Goal: Check status: Check status

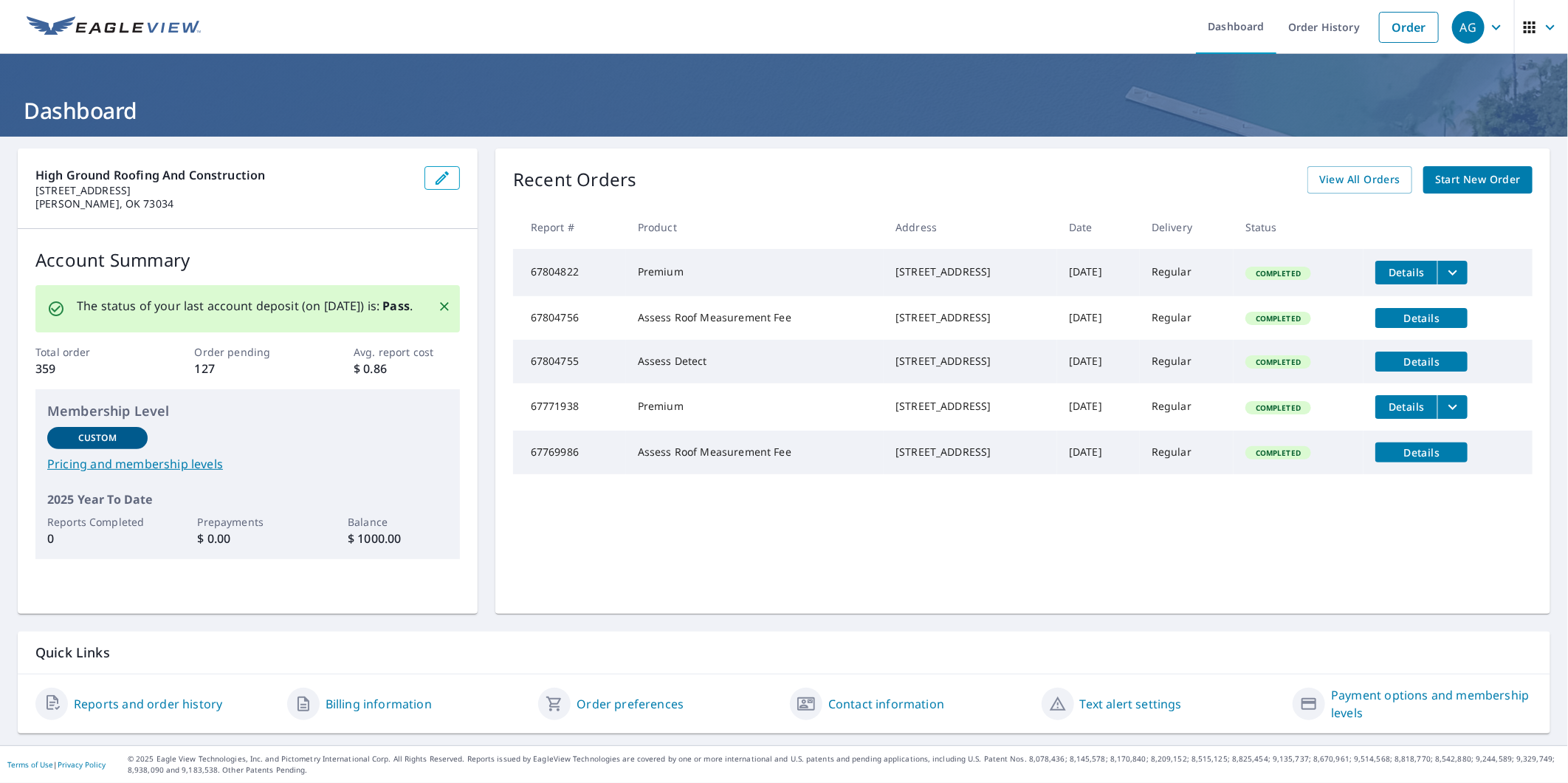
click at [1444, 270] on icon "filesDropdownBtn-67804822" at bounding box center [1453, 273] width 18 height 18
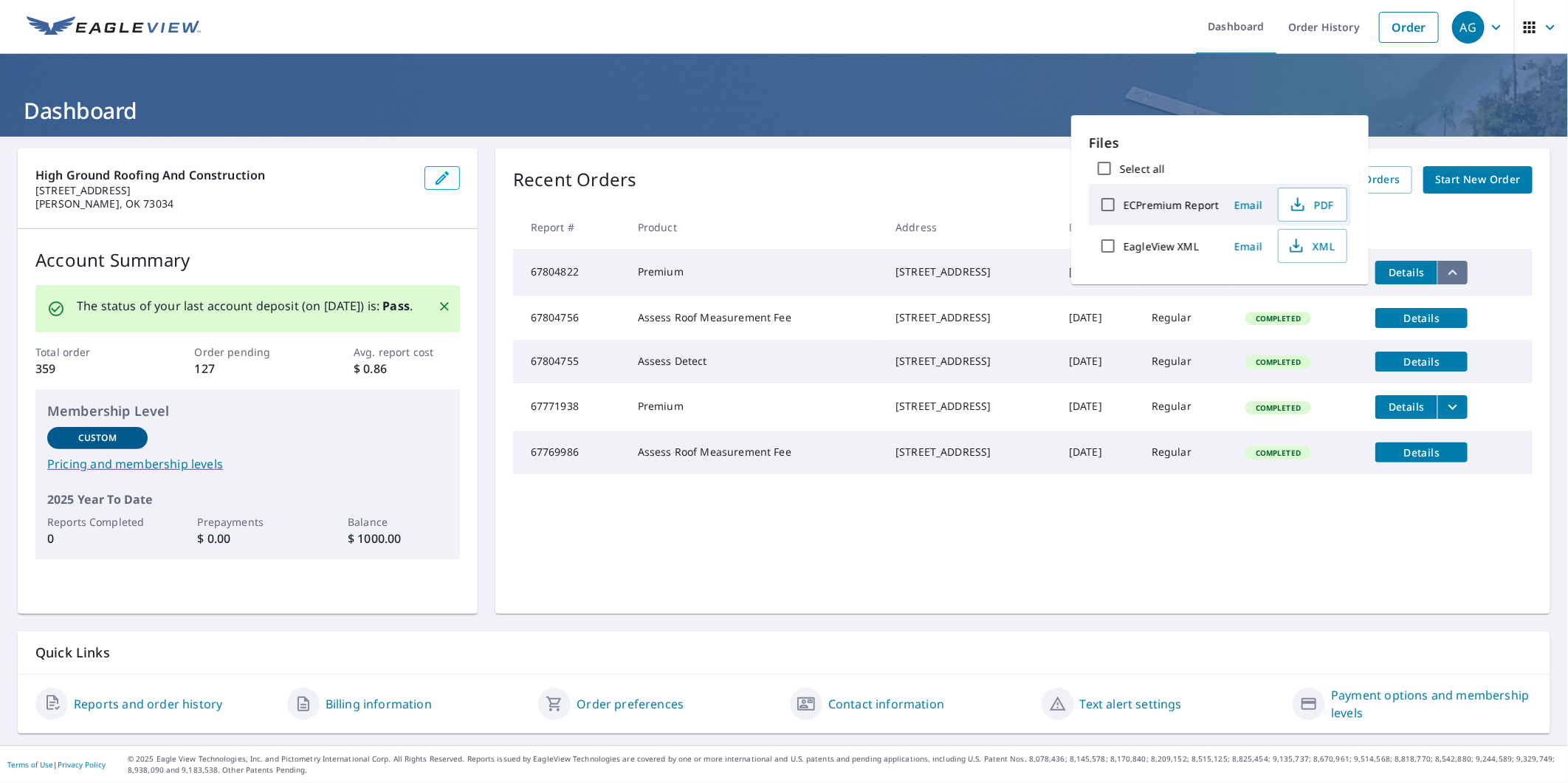
click at [1444, 270] on icon "filesDropdownBtn-67804822" at bounding box center [1453, 273] width 18 height 18
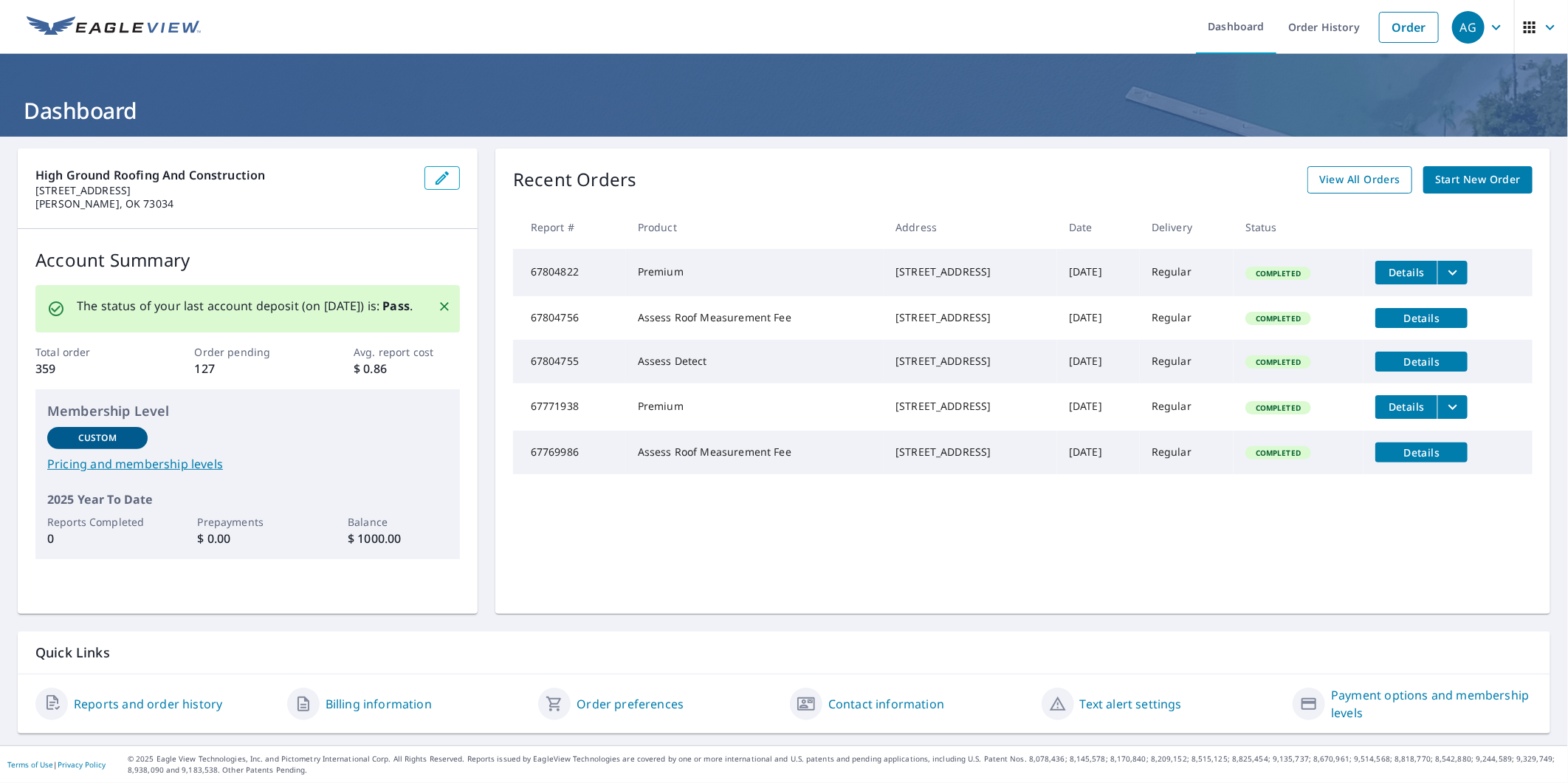
click at [1363, 177] on span "View All Orders" at bounding box center [1360, 179] width 81 height 19
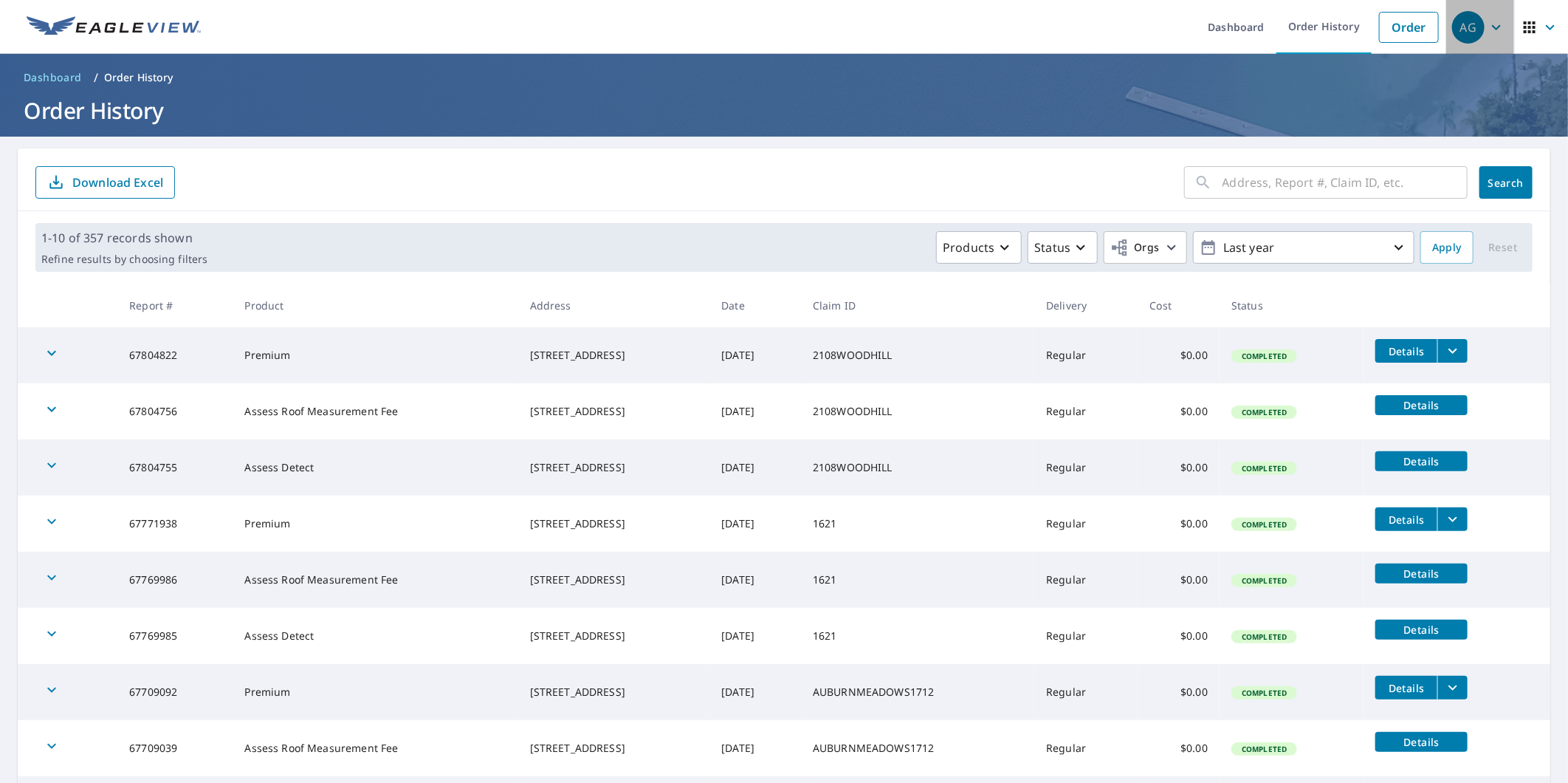
click at [1463, 22] on div "AG" at bounding box center [1467, 26] width 32 height 32
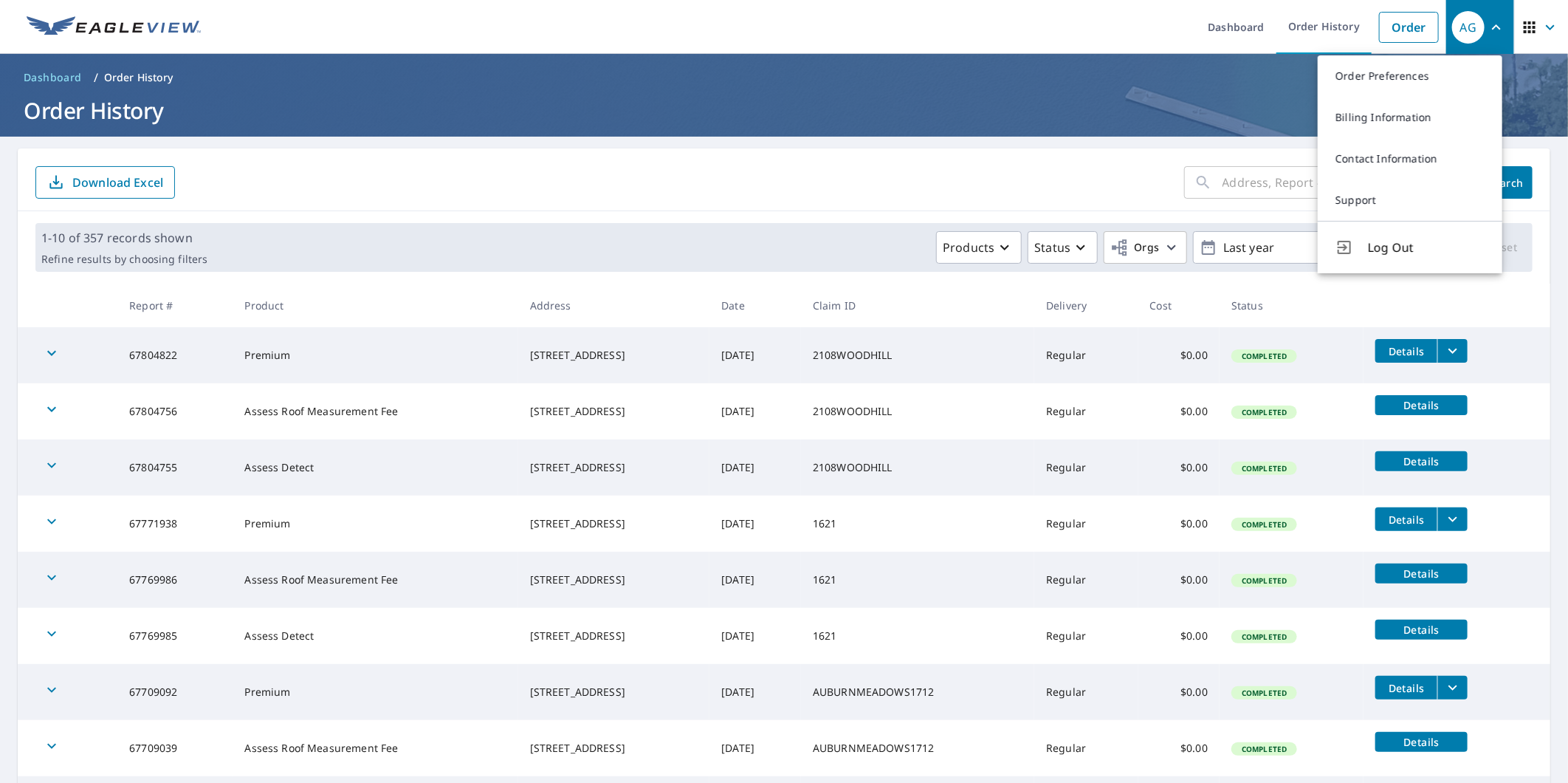
click at [84, 34] on img at bounding box center [113, 27] width 174 height 22
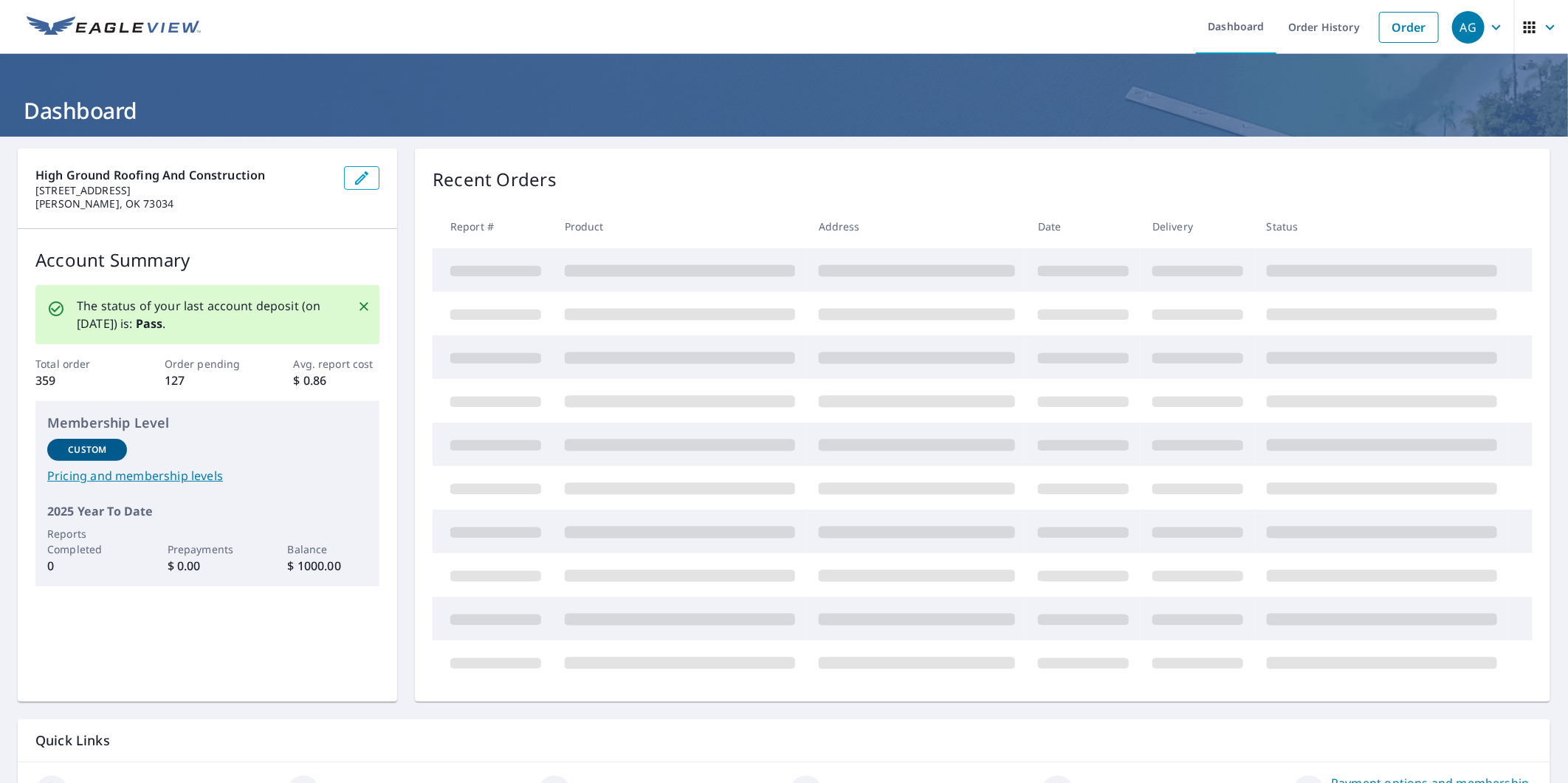
click at [83, 27] on img at bounding box center [113, 27] width 174 height 22
